Goal: Navigation & Orientation: Understand site structure

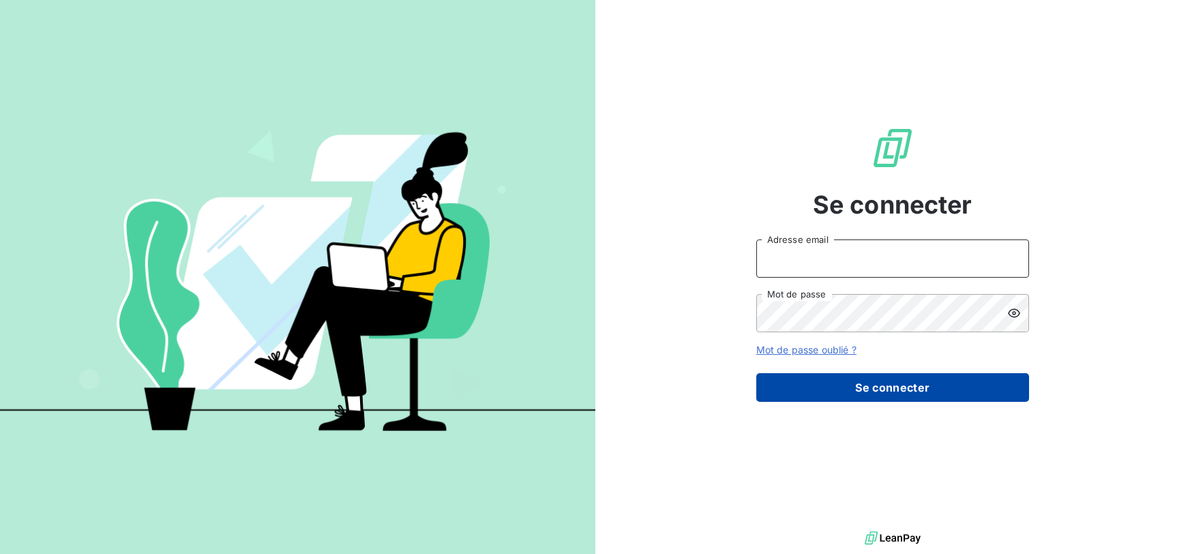
type input "[EMAIL_ADDRESS][DOMAIN_NAME]"
click at [890, 388] on button "Se connecter" at bounding box center [892, 387] width 273 height 29
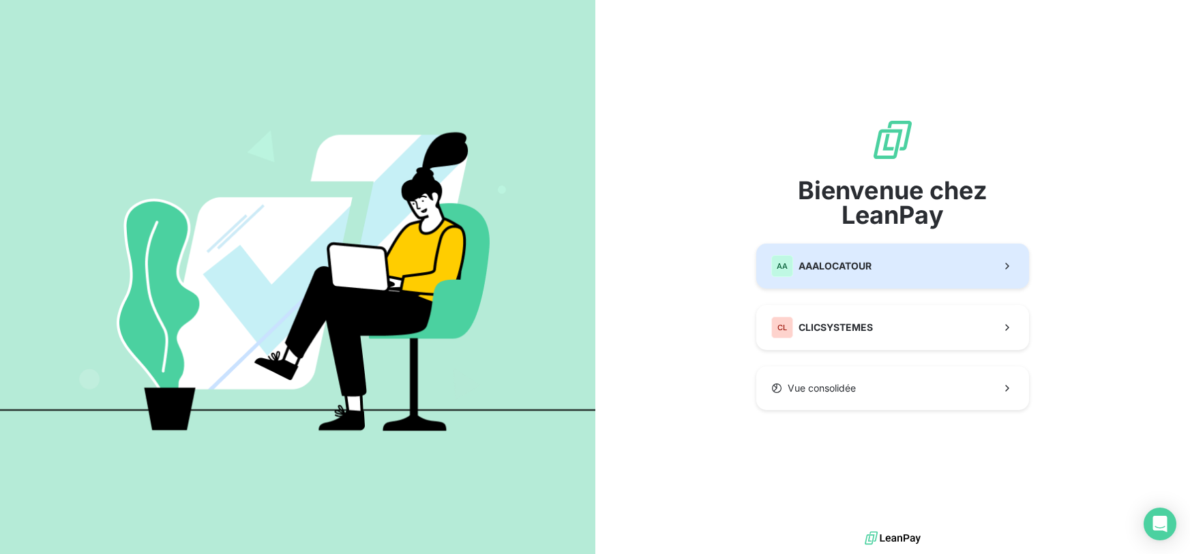
click at [897, 285] on button "AA AAALOCATOUR" at bounding box center [892, 265] width 273 height 45
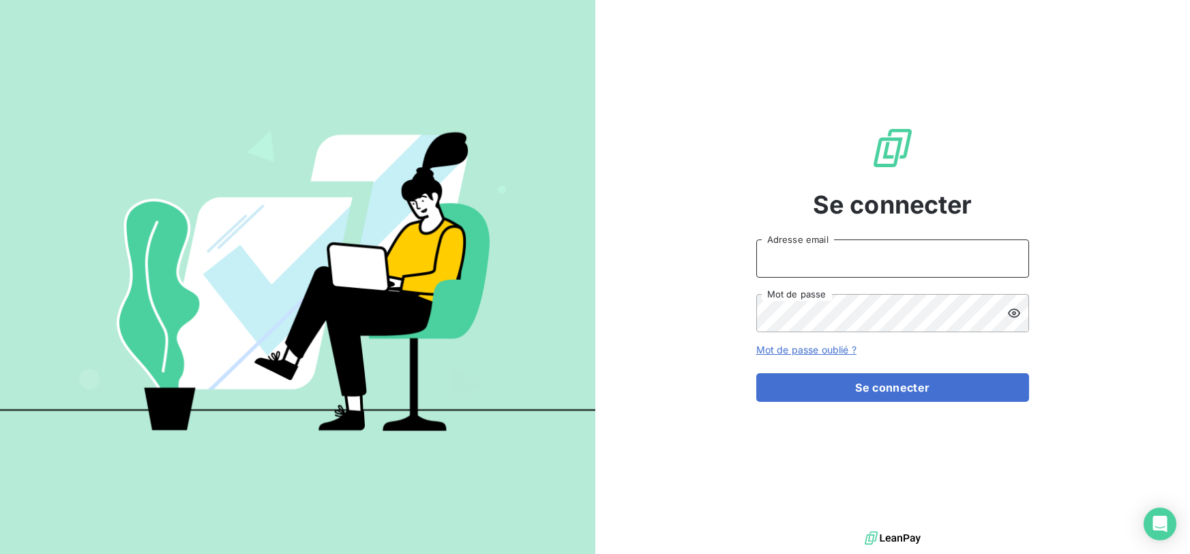
type input "[EMAIL_ADDRESS][DOMAIN_NAME]"
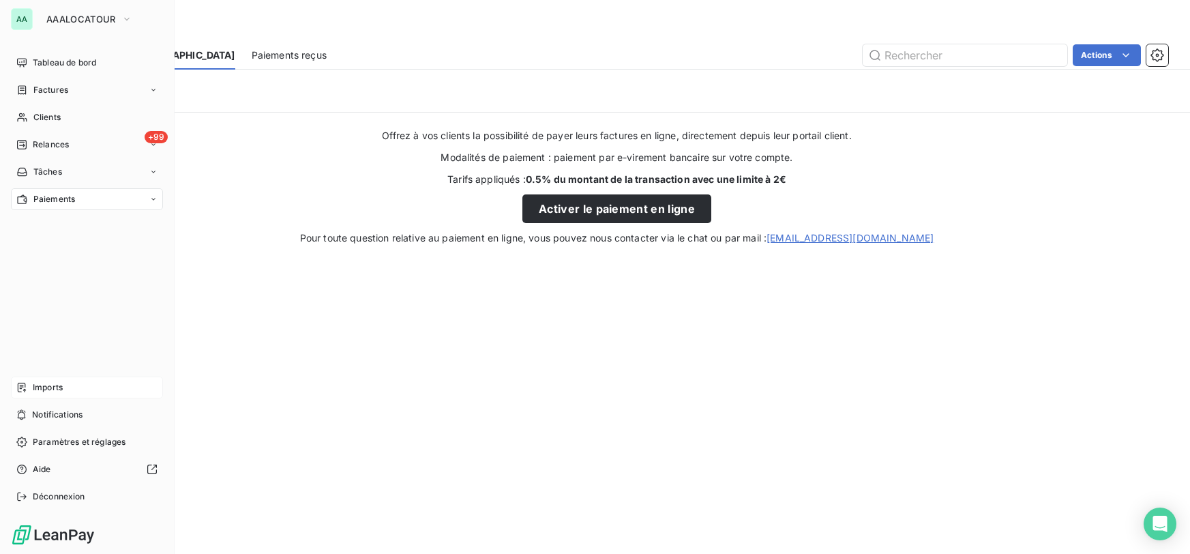
click at [46, 391] on span "Imports" at bounding box center [48, 387] width 30 height 12
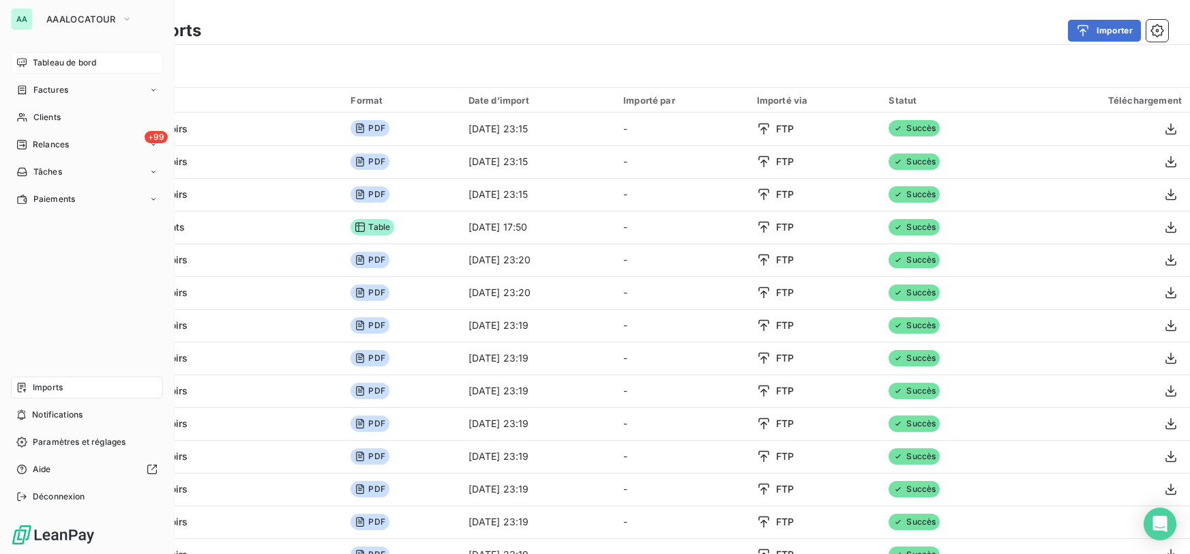
click at [42, 60] on span "Tableau de bord" at bounding box center [64, 63] width 63 height 12
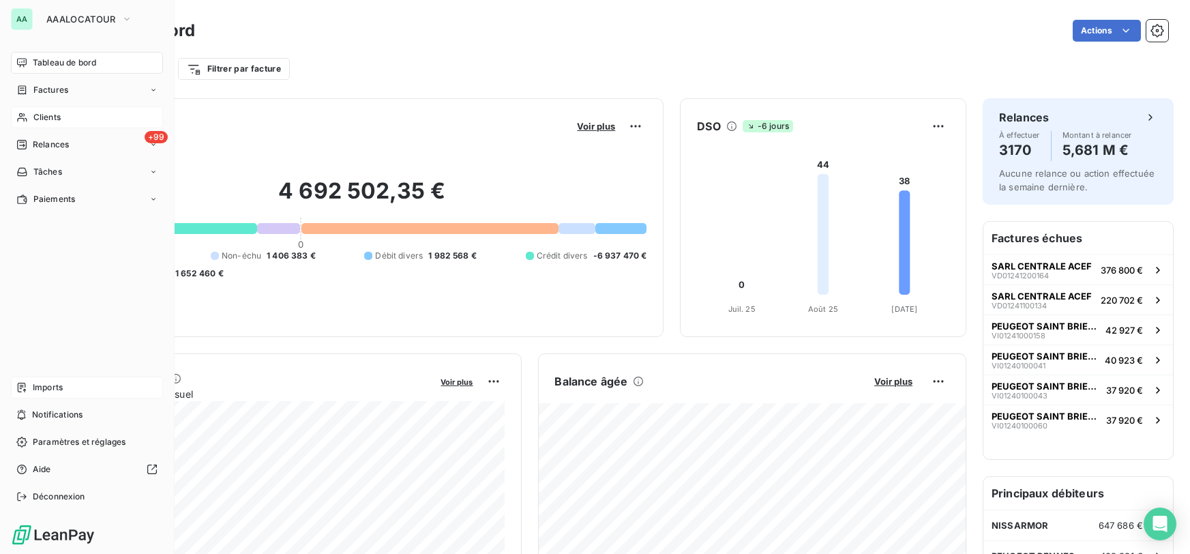
click at [42, 120] on span "Clients" at bounding box center [46, 117] width 27 height 12
